Goal: Task Accomplishment & Management: Complete application form

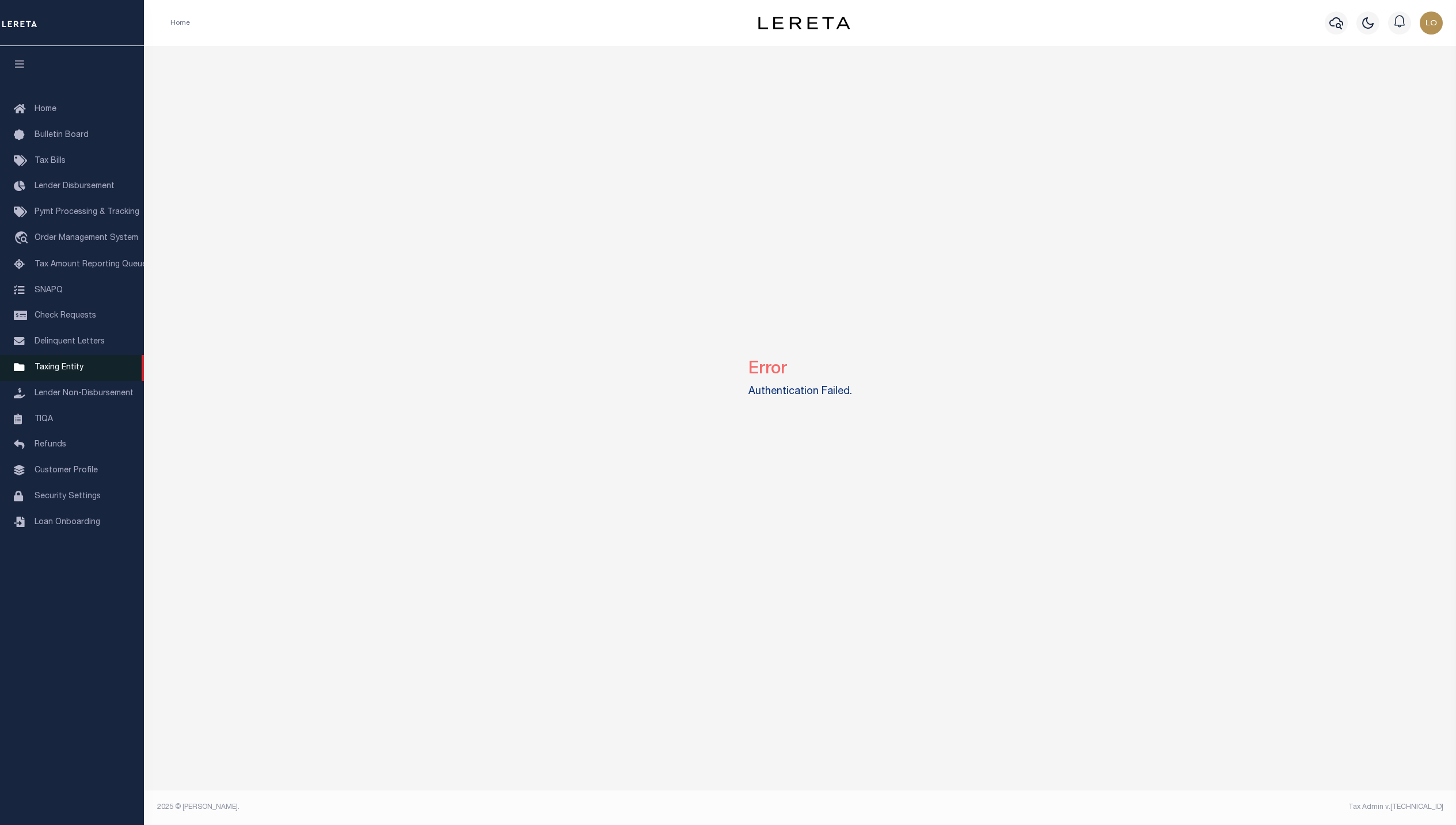
click at [78, 370] on span "Taxing Entity" at bounding box center [59, 367] width 49 height 8
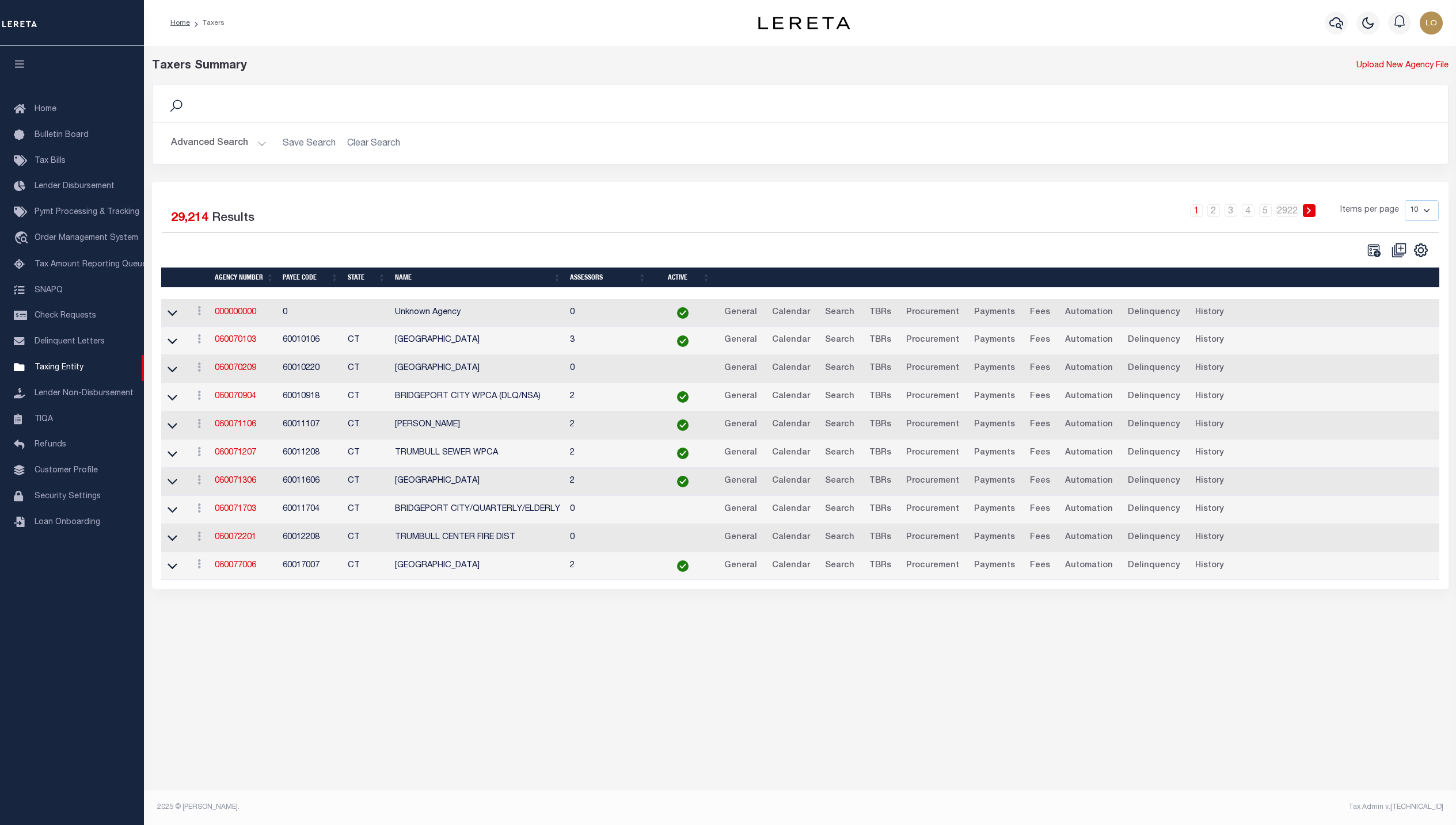
click at [243, 137] on button "Advanced Search" at bounding box center [219, 143] width 96 height 23
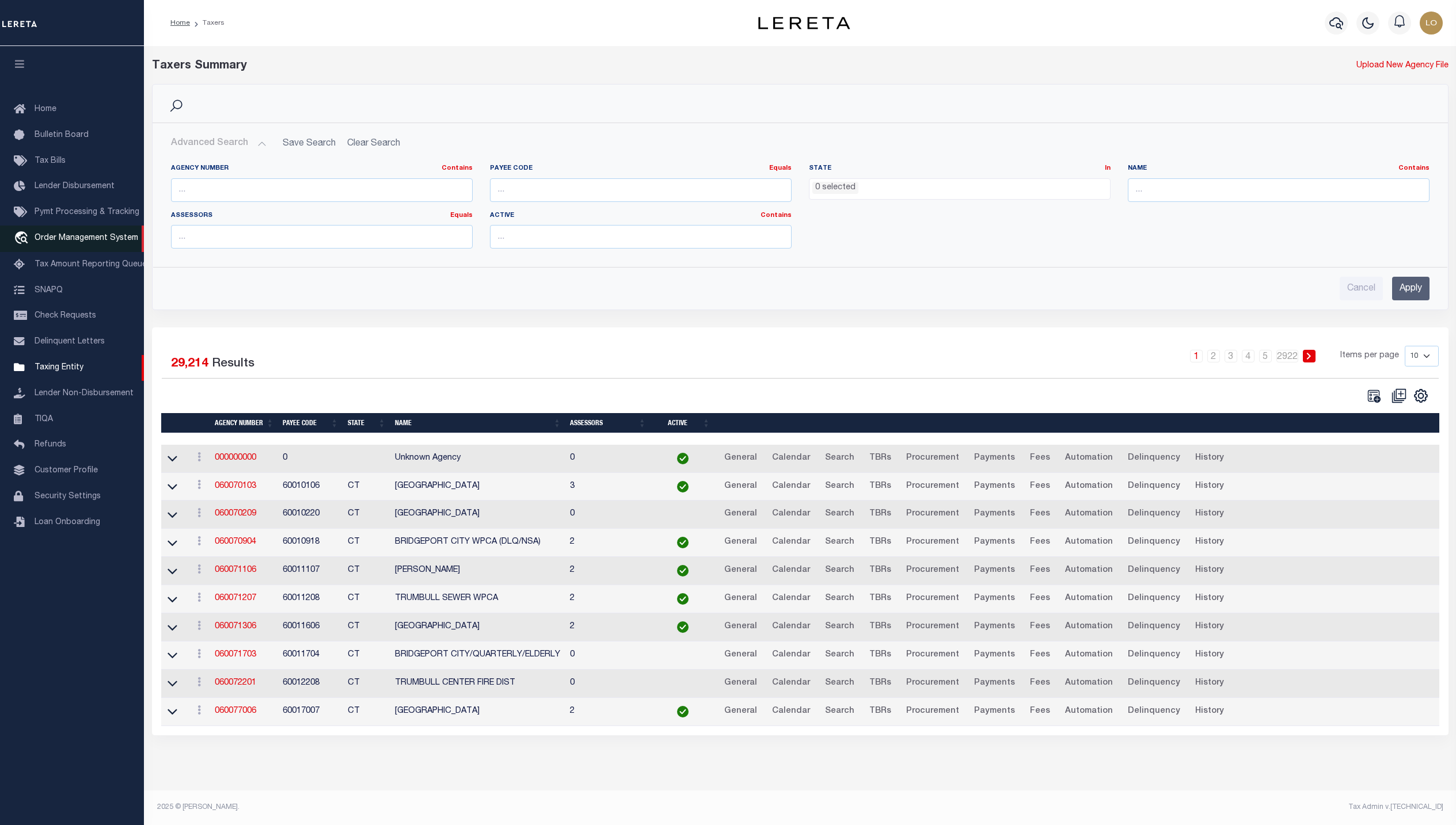
click at [79, 242] on span "Order Management System" at bounding box center [86, 238] width 104 height 8
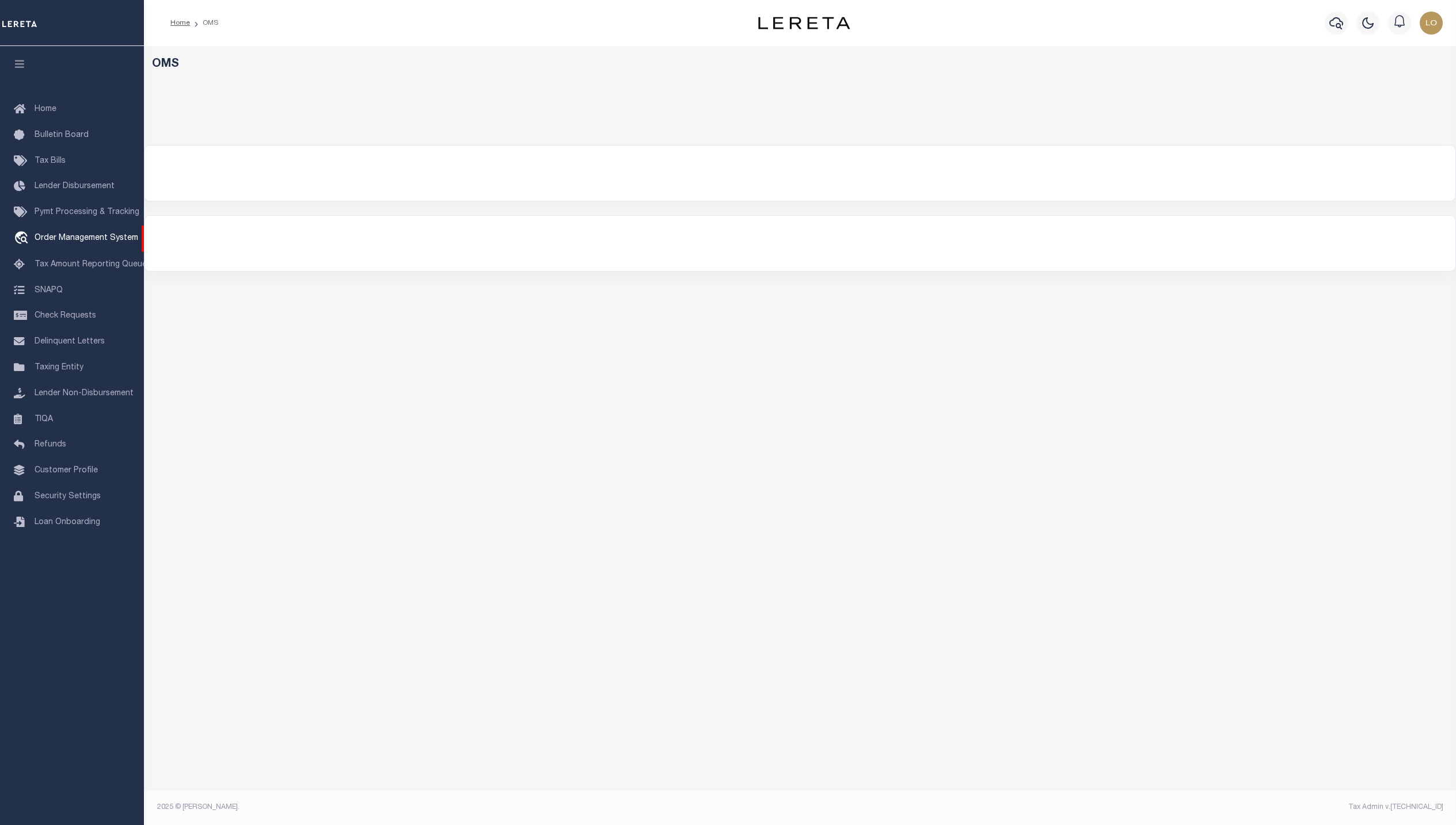
select select "200"
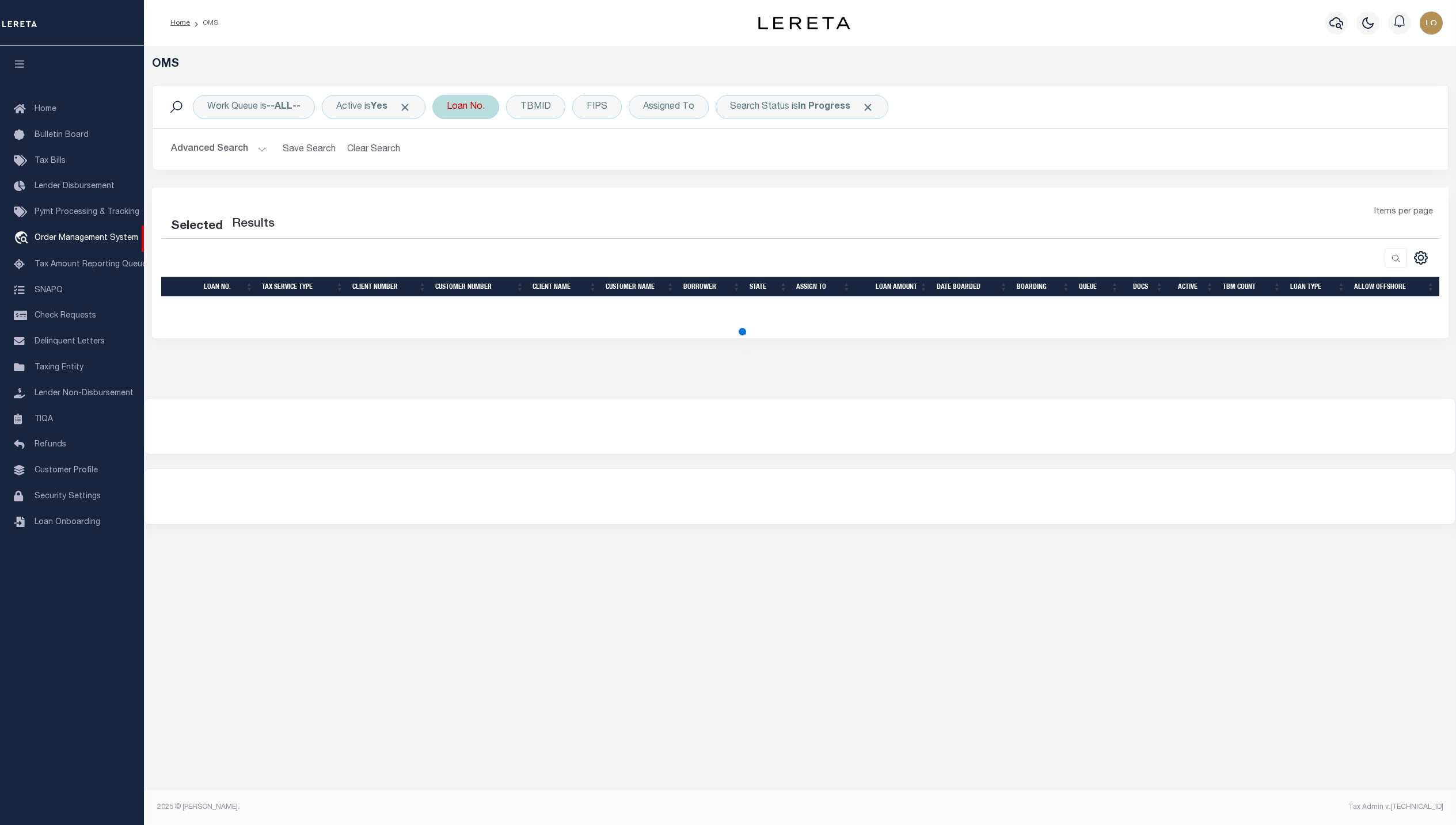
click at [466, 110] on div "Loan No." at bounding box center [465, 107] width 67 height 24
select select "200"
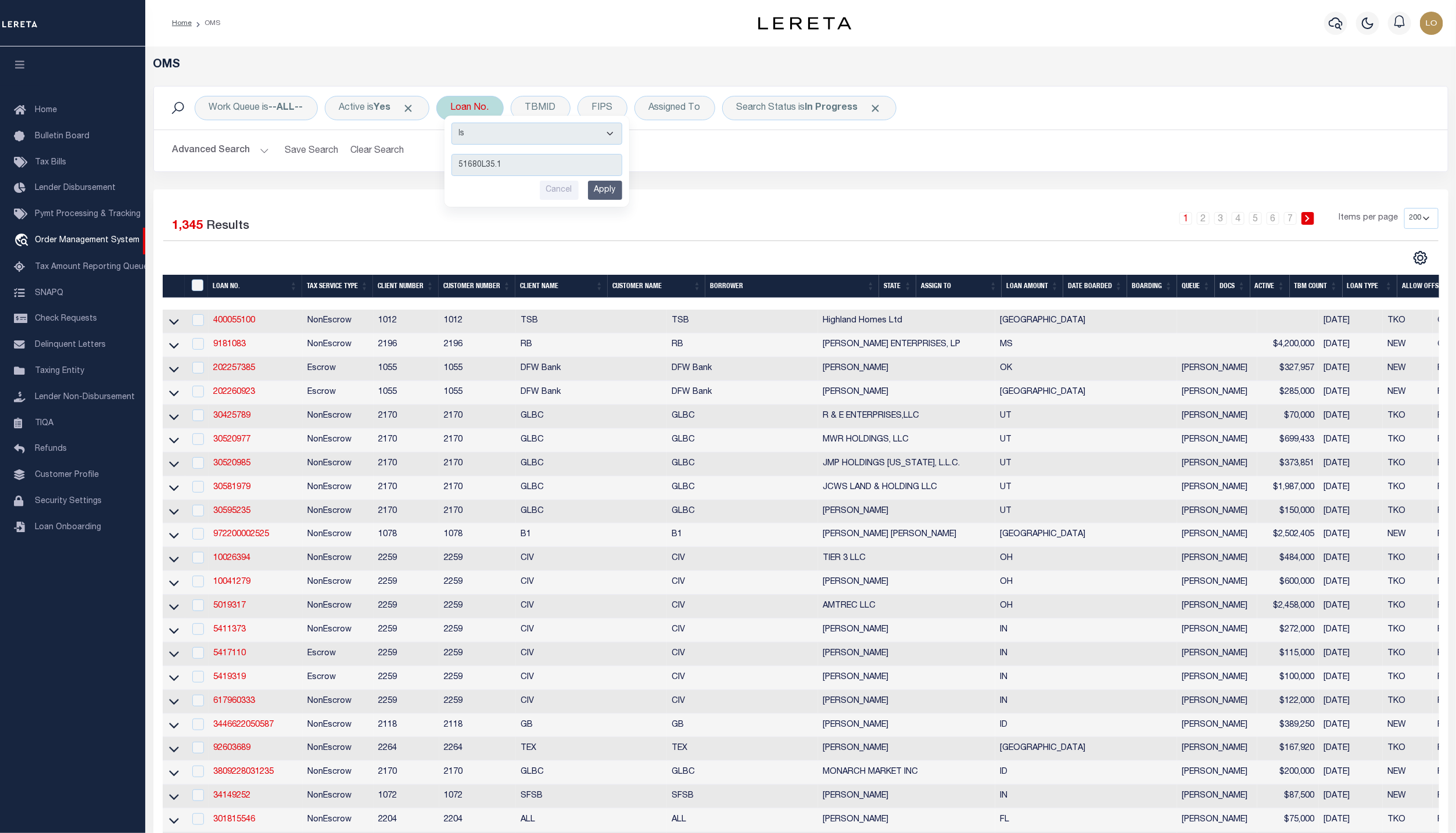
type input "51680L35.1"
click at [607, 187] on input "Apply" at bounding box center [605, 191] width 34 height 19
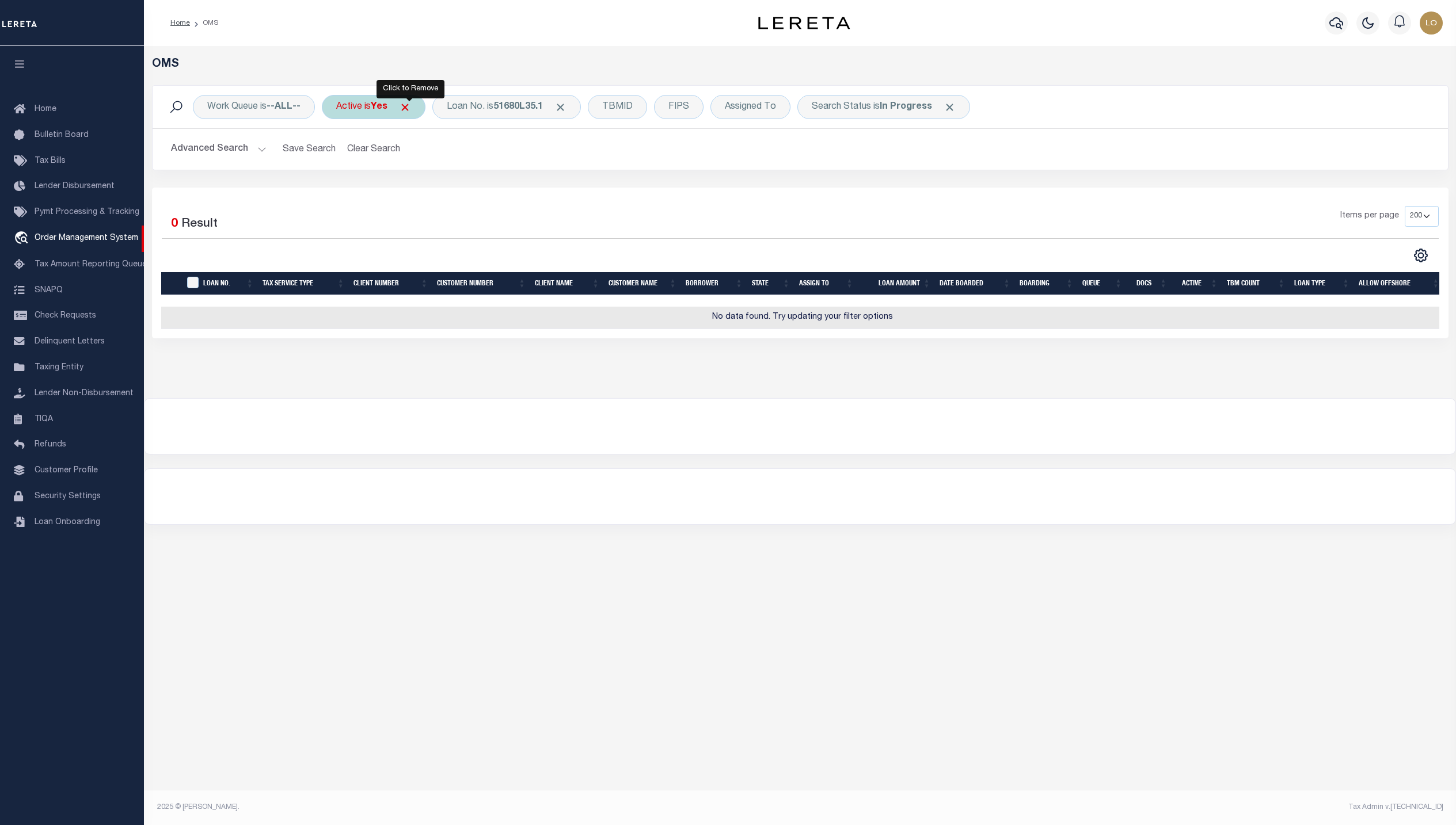
click at [411, 107] on span "Click to Remove" at bounding box center [405, 107] width 12 height 12
click at [899, 107] on span "Click to Remove" at bounding box center [900, 107] width 12 height 12
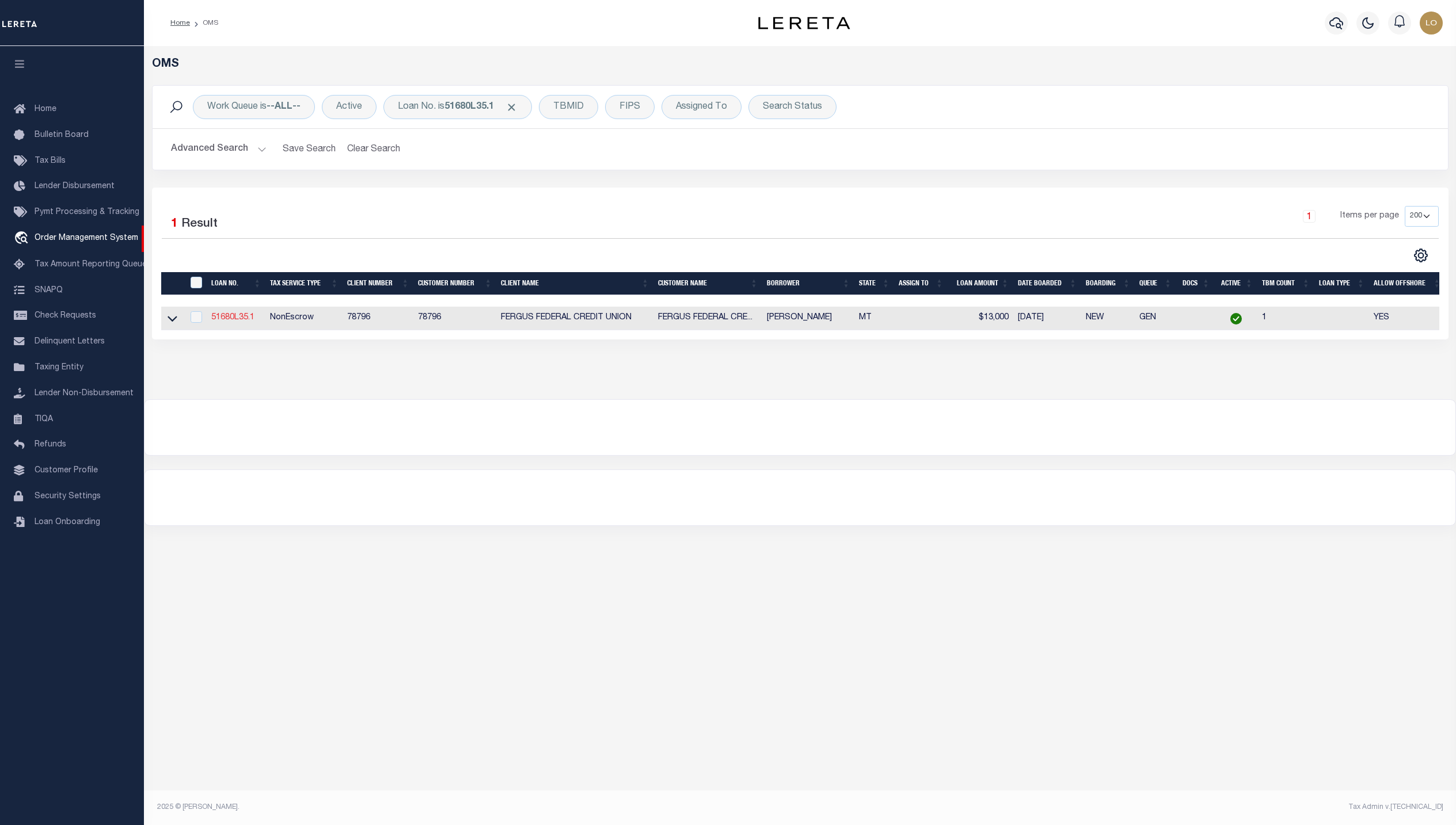
click at [243, 321] on link "51680L35.1" at bounding box center [232, 317] width 43 height 8
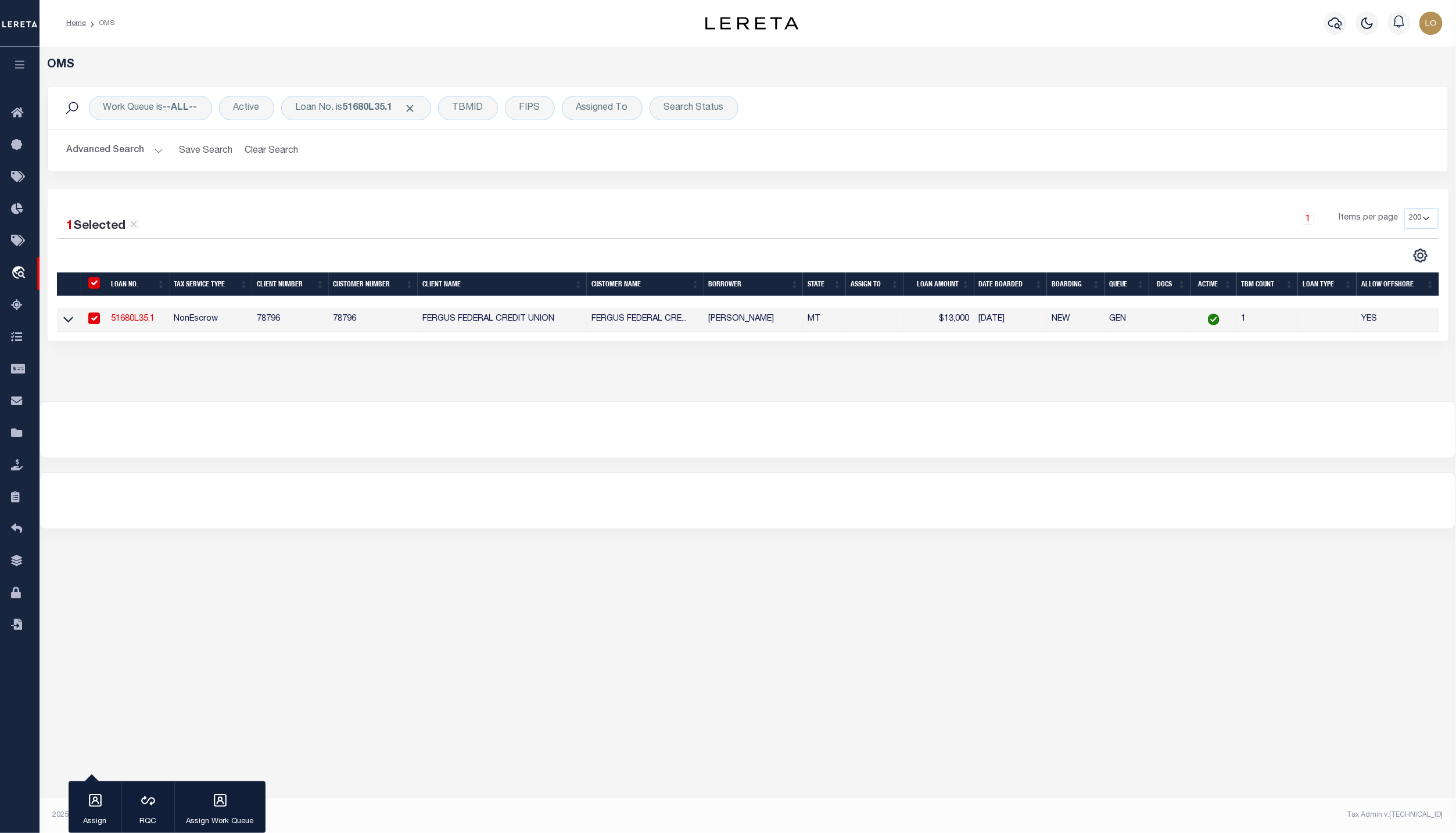
type input "51680L35.1"
type input "[PERSON_NAME]"
select select
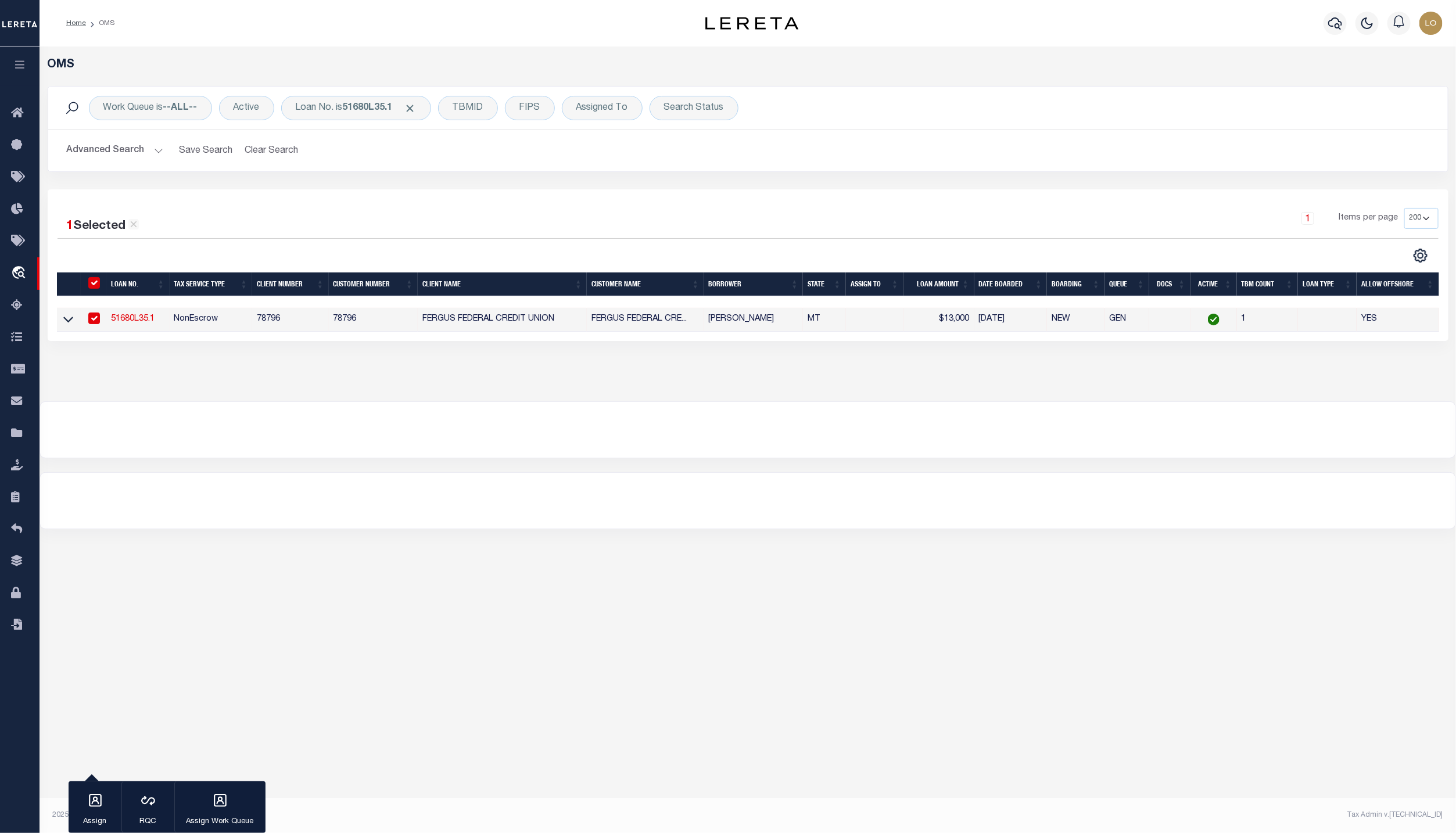
select select
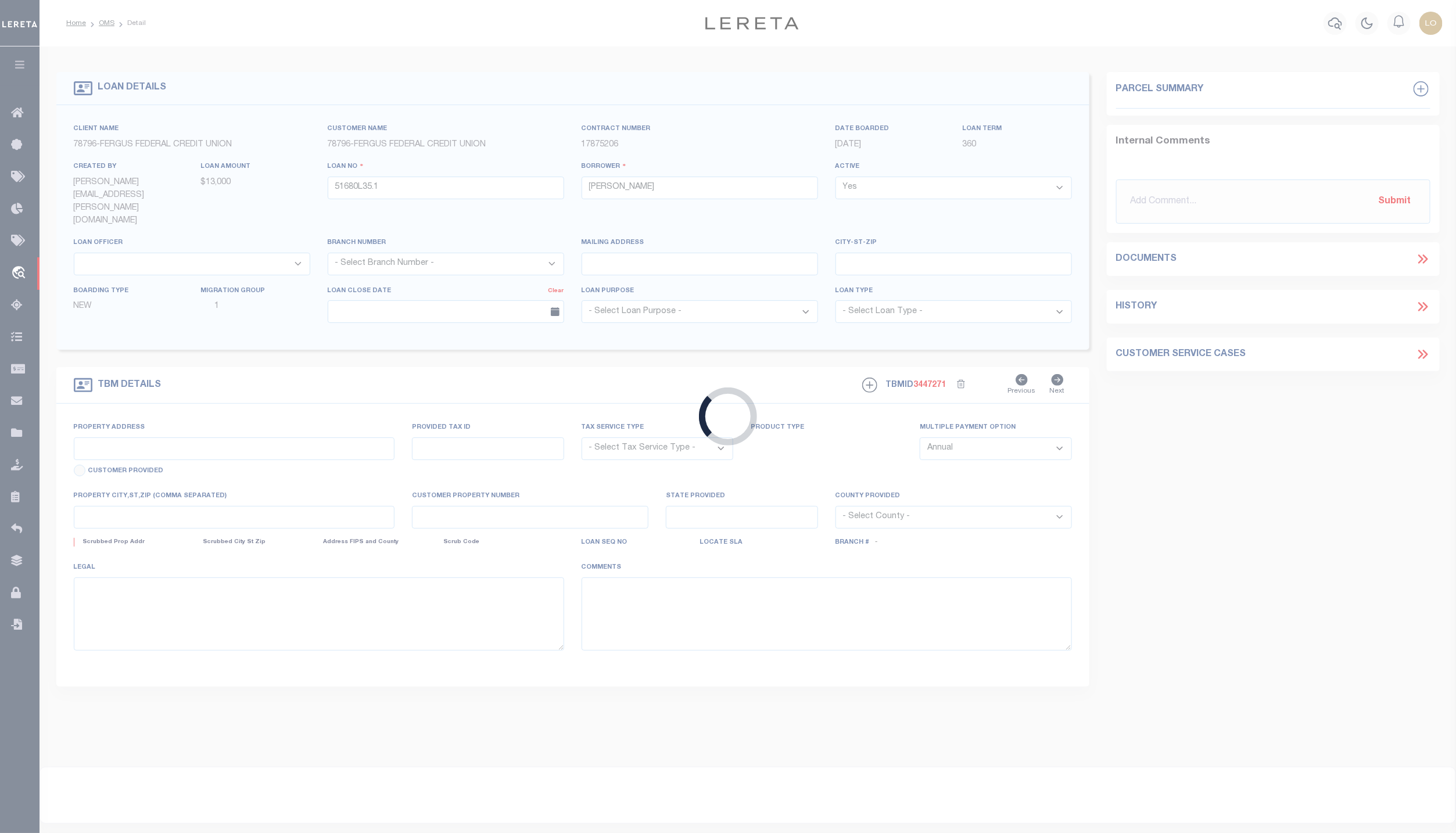
type input "NA VACANT LAND"
radio input "true"
select select "NonEscrow"
select select
type input "MOCCASIN MT 59462"
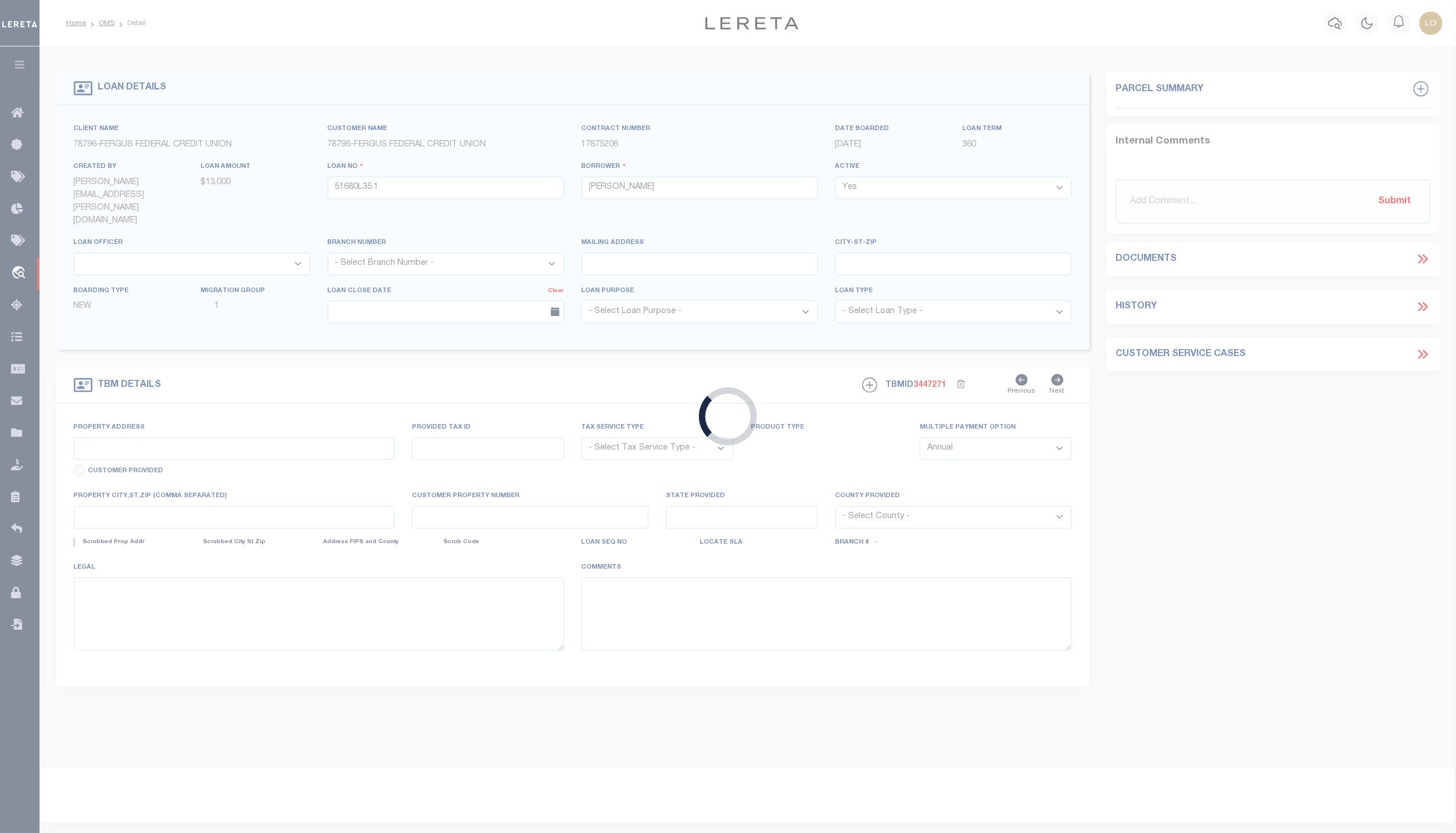
type input "51680L35.1"
type input "MT"
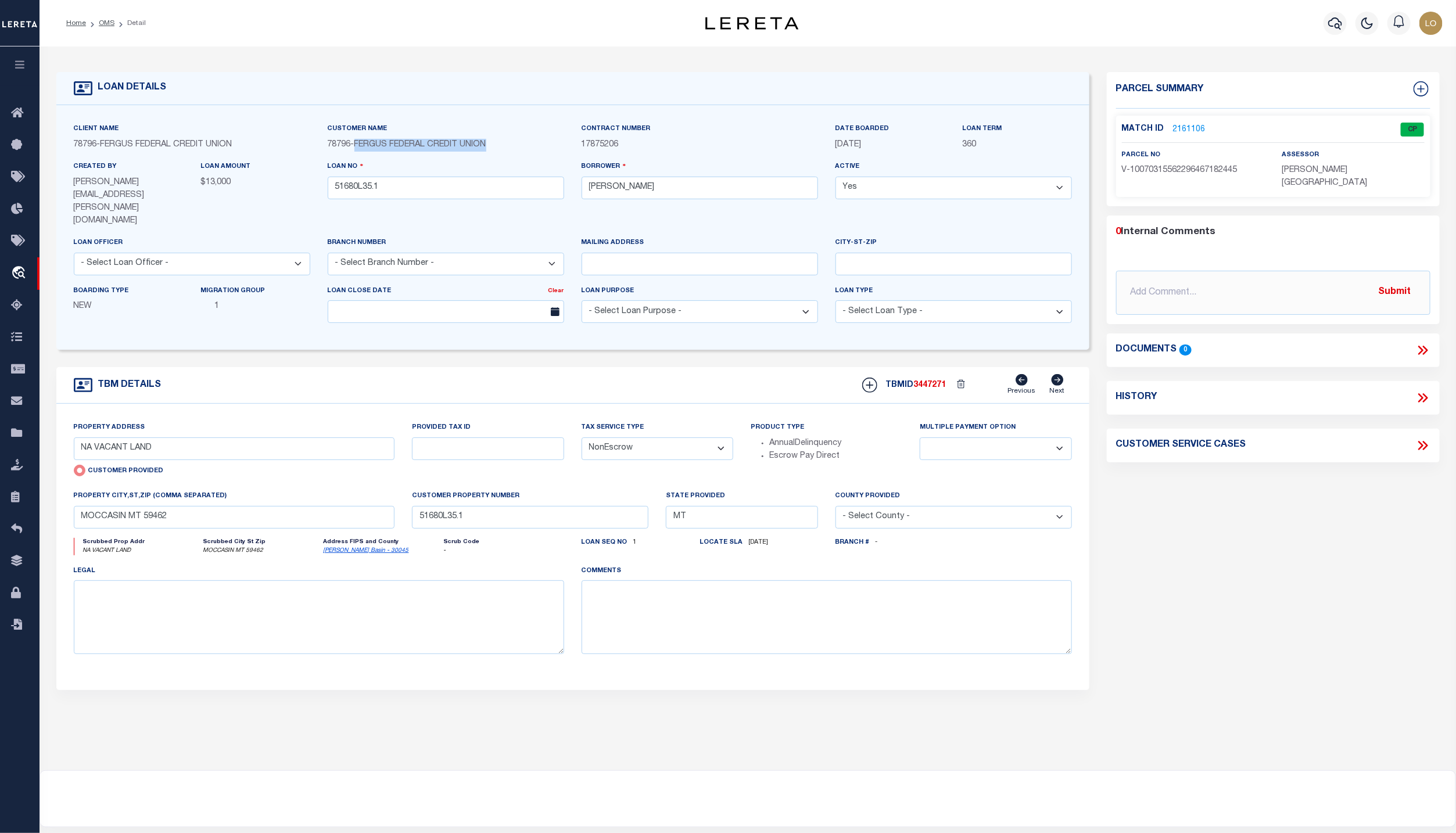
drag, startPoint x: 359, startPoint y: 145, endPoint x: 513, endPoint y: 148, distance: 154.0
click at [513, 148] on div "78796 - FERGUS FEDERAL CREDIT UNION" at bounding box center [446, 145] width 237 height 13
copy span "FERGUS FEDERAL CREDIT UNION"
click at [23, 68] on icon "button" at bounding box center [20, 65] width 13 height 10
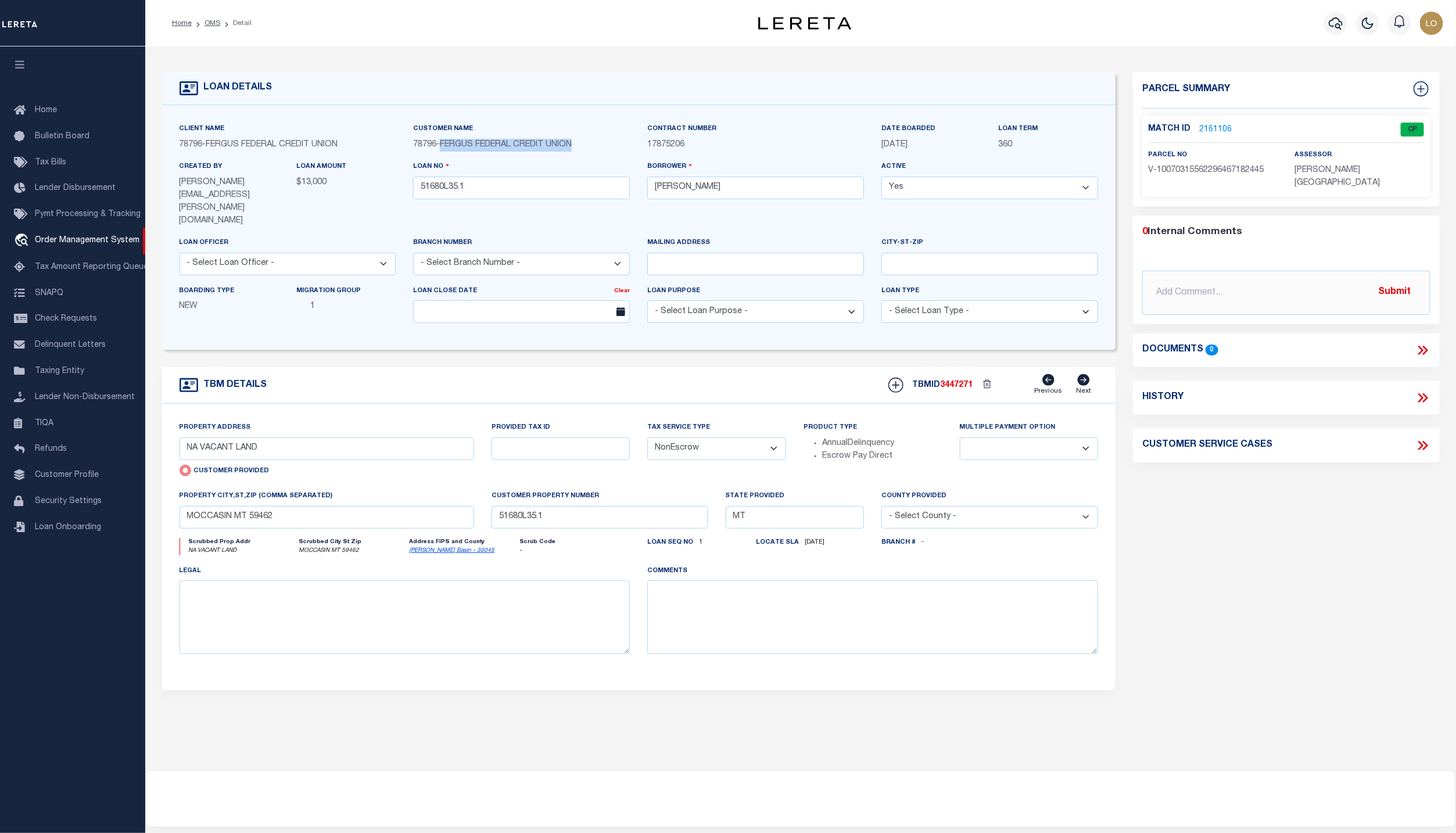
copy span "FERGUS FEDERAL CREDIT UNION"
drag, startPoint x: 15, startPoint y: 304, endPoint x: 317, endPoint y: 706, distance: 502.8
click at [317, 706] on div "TBM DETAILS" at bounding box center [639, 551] width 954 height 368
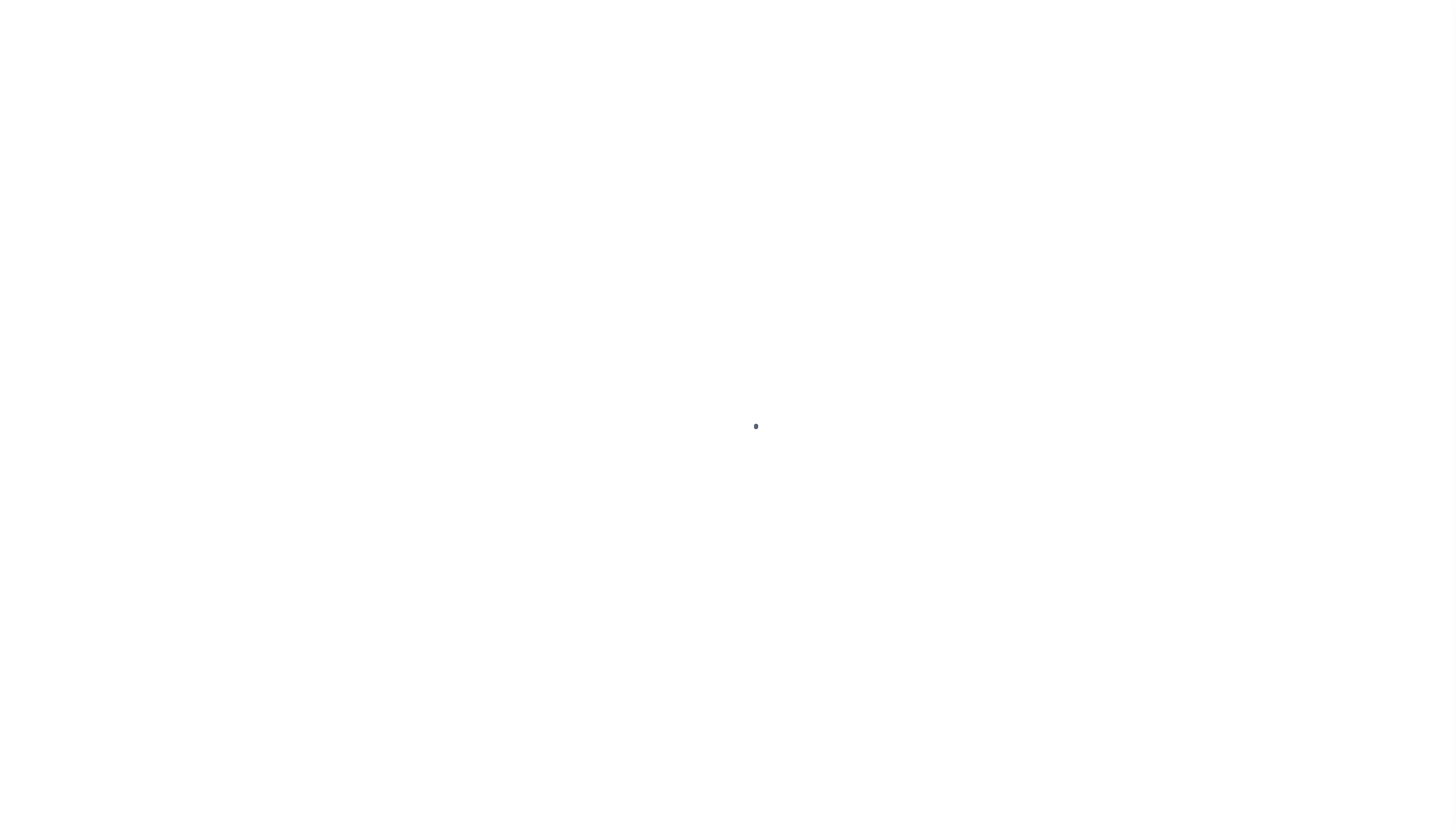
select select "NonEscrow"
